Goal: Navigation & Orientation: Find specific page/section

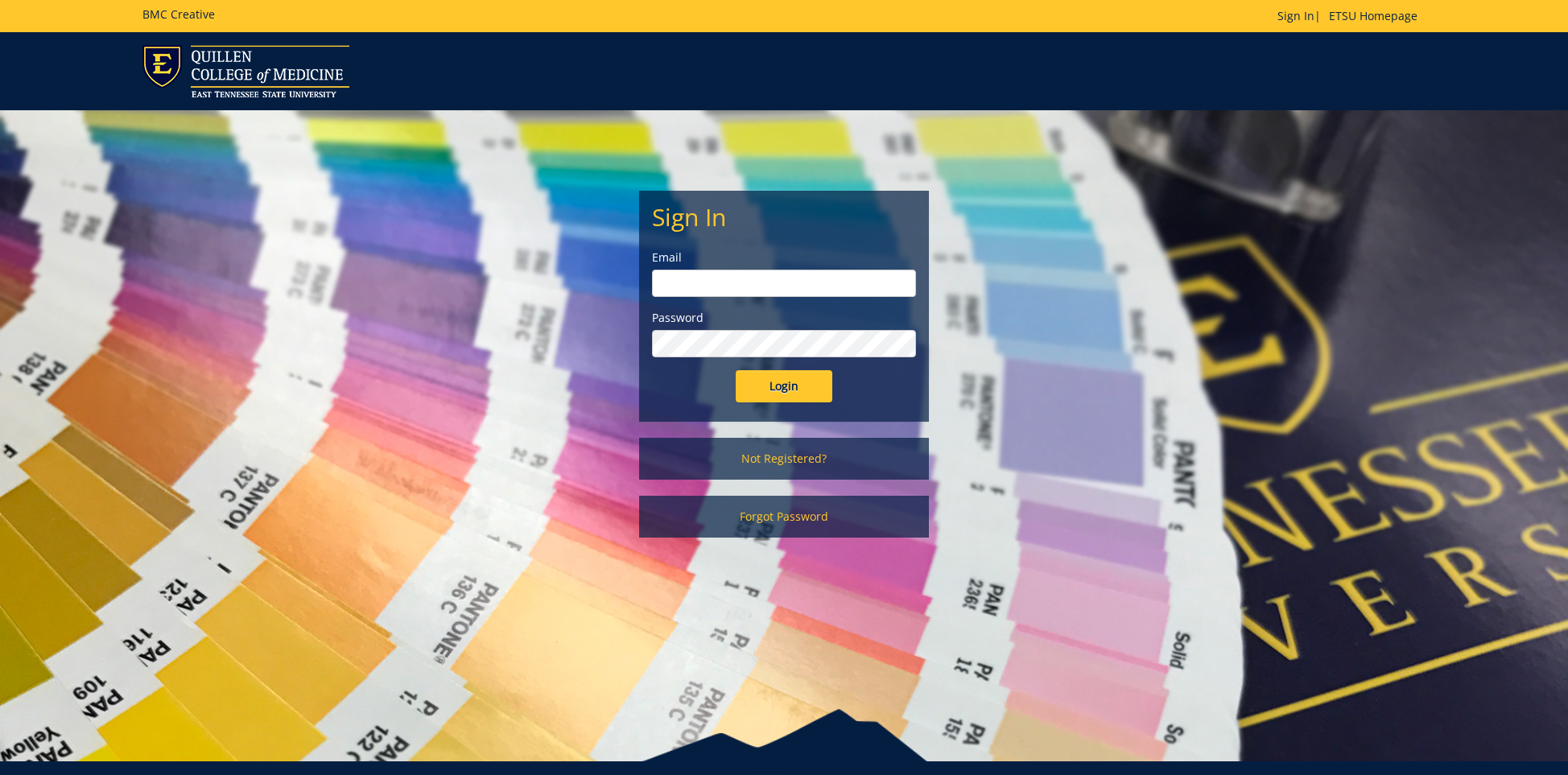
type input "[EMAIL_ADDRESS][DOMAIN_NAME]"
click at [784, 395] on input "Login" at bounding box center [784, 385] width 96 height 32
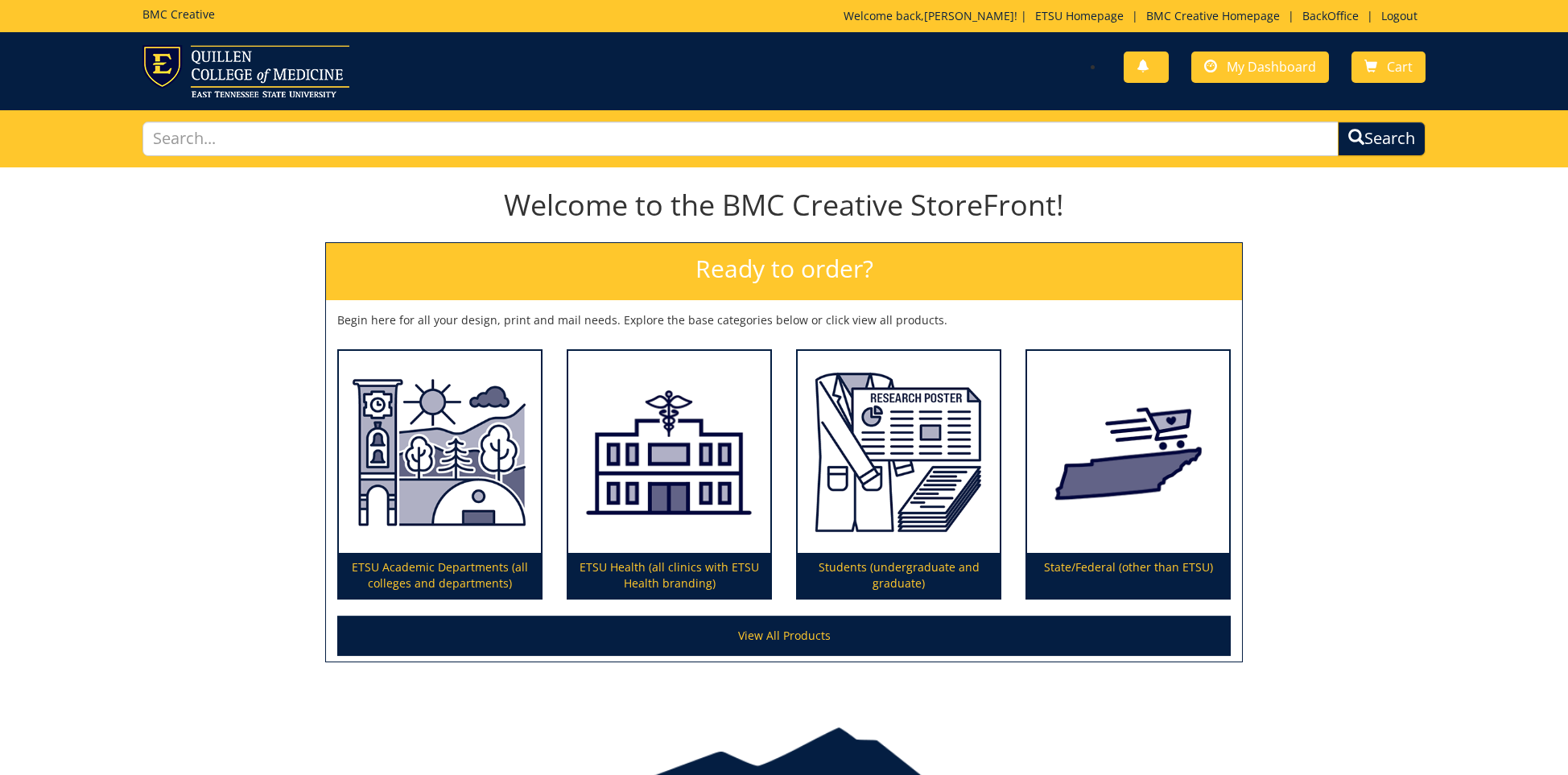
click at [1319, 25] on div "Welcome back, [PERSON_NAME] ! | ETSU Homepage | BMC Creative Homepage | BackOff…" at bounding box center [1134, 20] width 582 height 25
click at [1323, 17] on link "BackOffice" at bounding box center [1331, 15] width 73 height 15
